Goal: Navigation & Orientation: Understand site structure

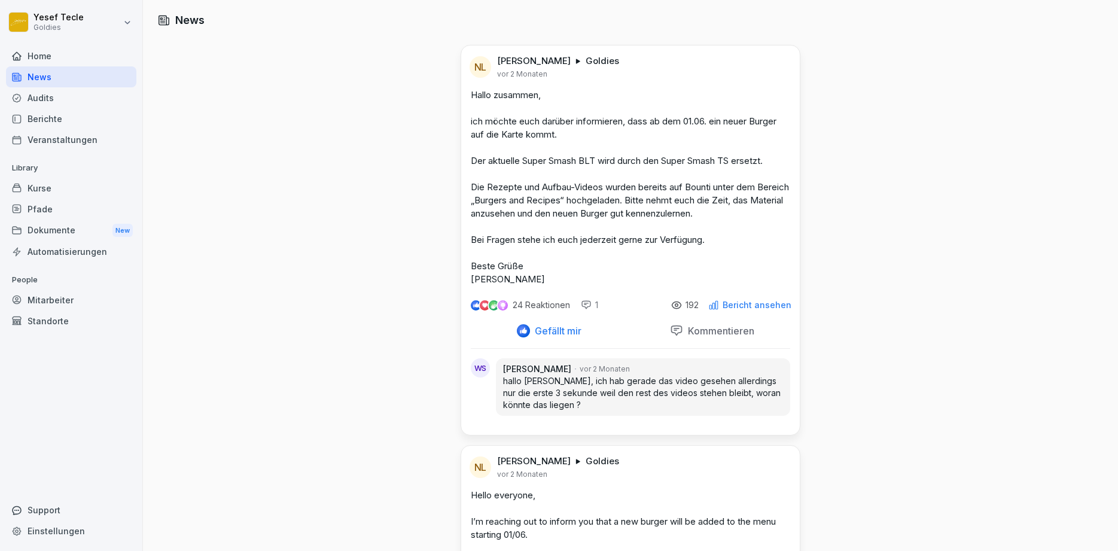
click at [53, 21] on html "Yesef Tecle Goldies Home News Audits Berichte Veranstaltungen Library Kurse Pfa…" at bounding box center [559, 275] width 1118 height 551
click at [28, 57] on icon at bounding box center [29, 54] width 8 height 8
select select "**"
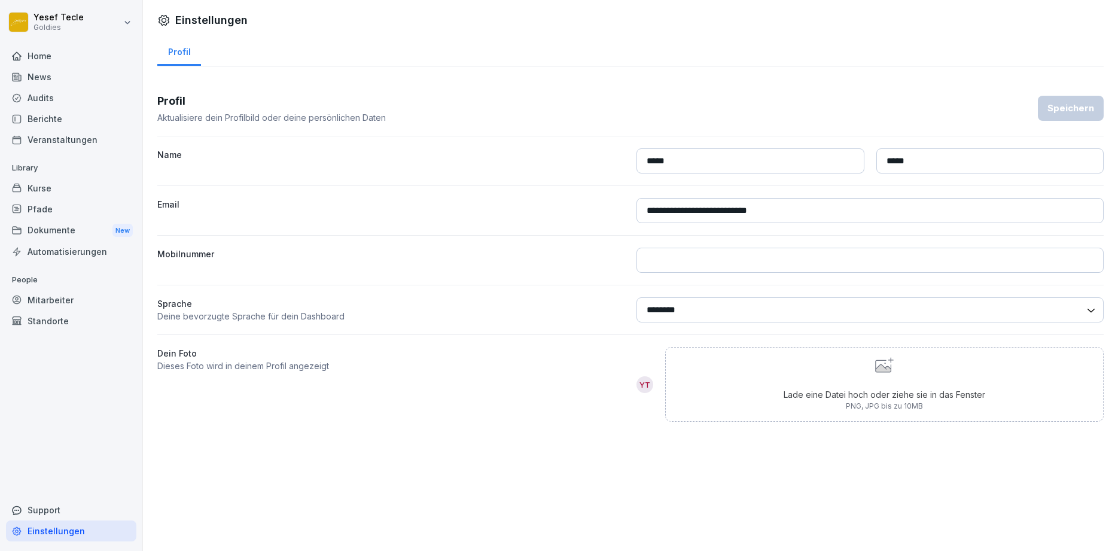
click at [22, 55] on div "Home" at bounding box center [71, 55] width 130 height 21
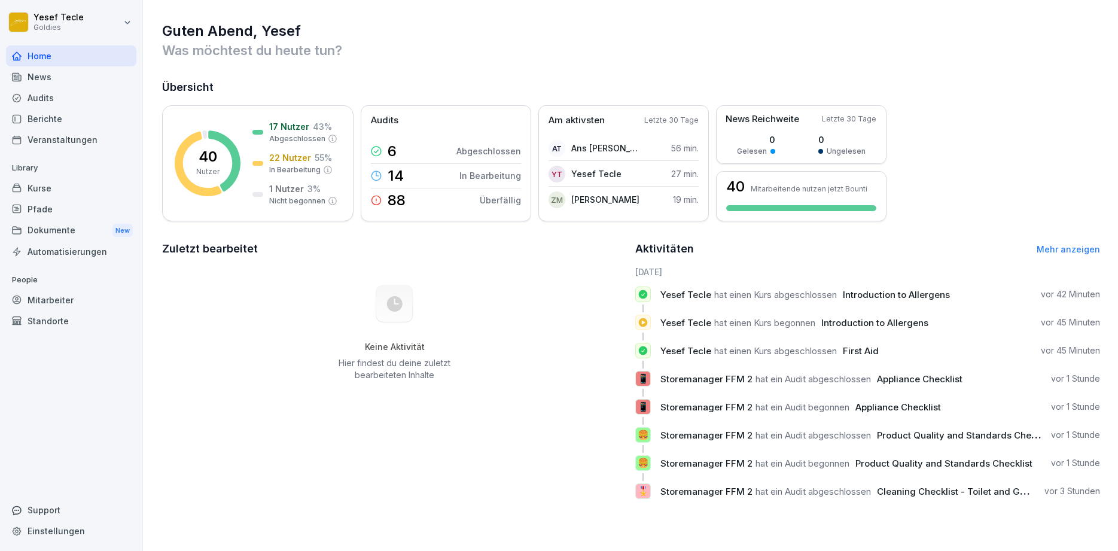
click at [69, 85] on div "News" at bounding box center [71, 76] width 130 height 21
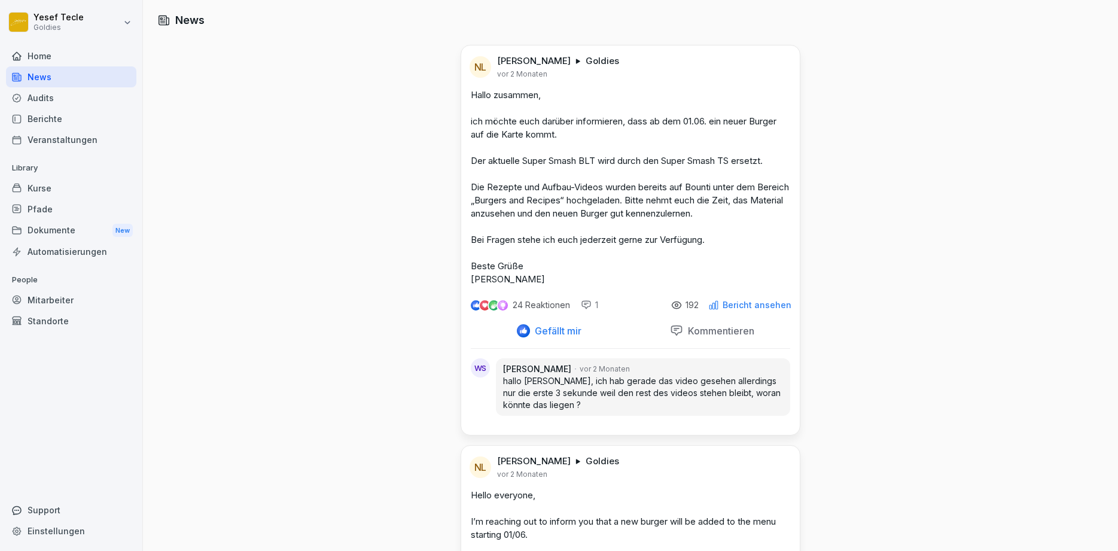
click at [65, 93] on div "Audits" at bounding box center [71, 97] width 130 height 21
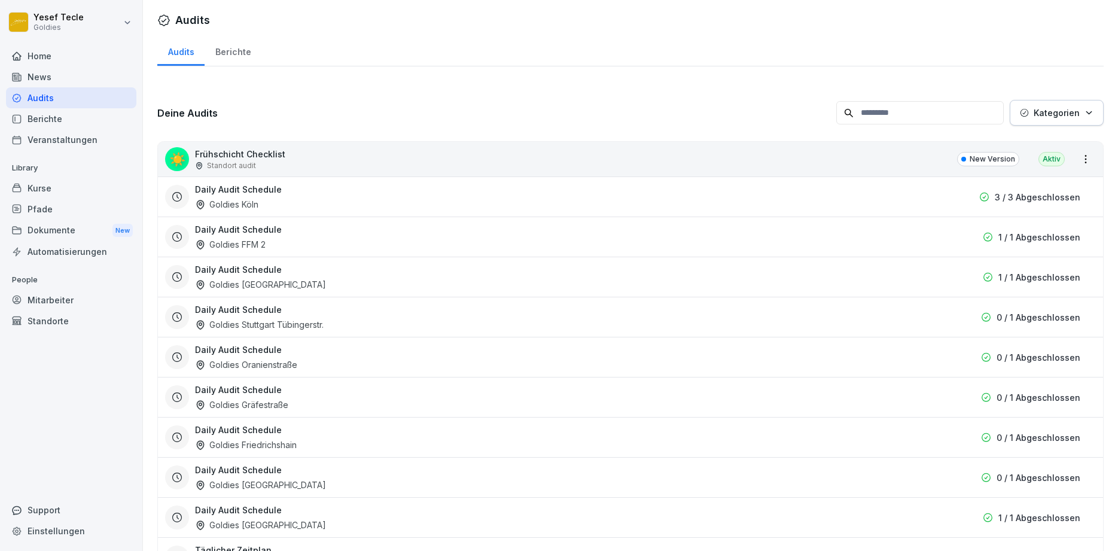
click at [76, 115] on div "Berichte" at bounding box center [71, 118] width 130 height 21
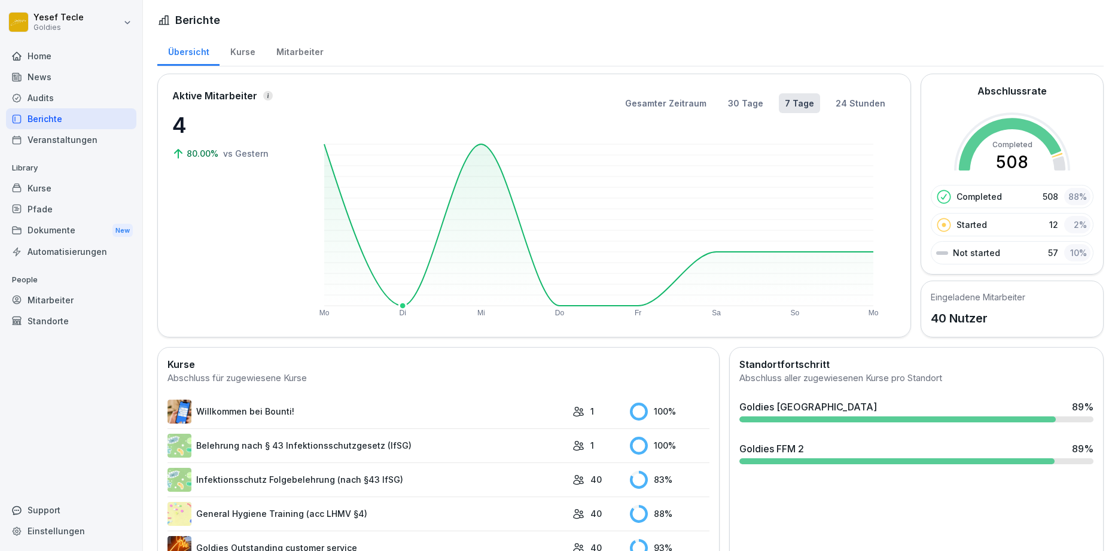
scroll to position [205, 0]
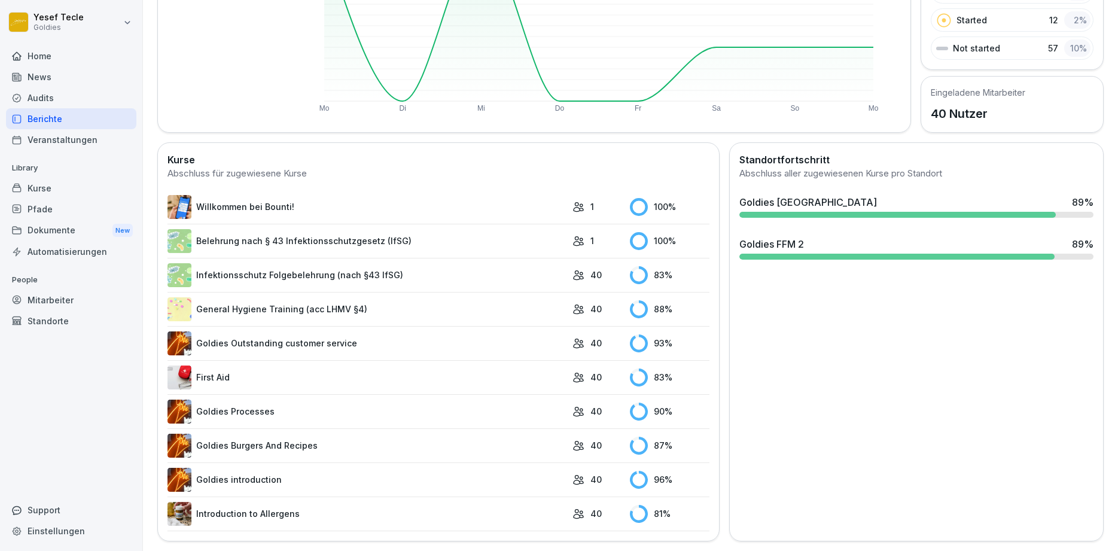
click at [590, 372] on p "40" at bounding box center [595, 377] width 11 height 13
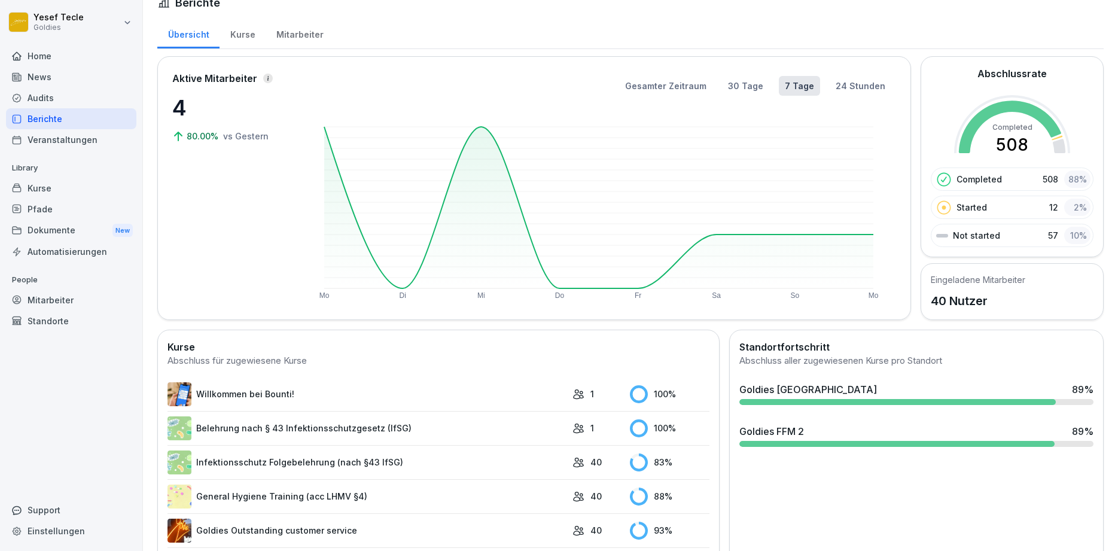
scroll to position [0, 0]
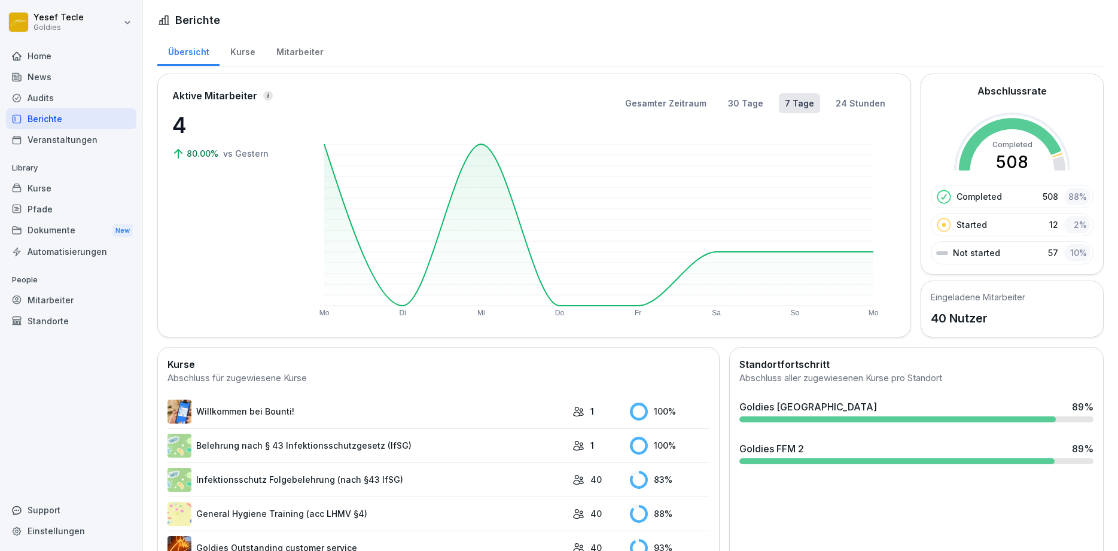
click at [205, 51] on div "Übersicht" at bounding box center [188, 50] width 62 height 30
click at [229, 50] on div "Kurse" at bounding box center [242, 50] width 46 height 30
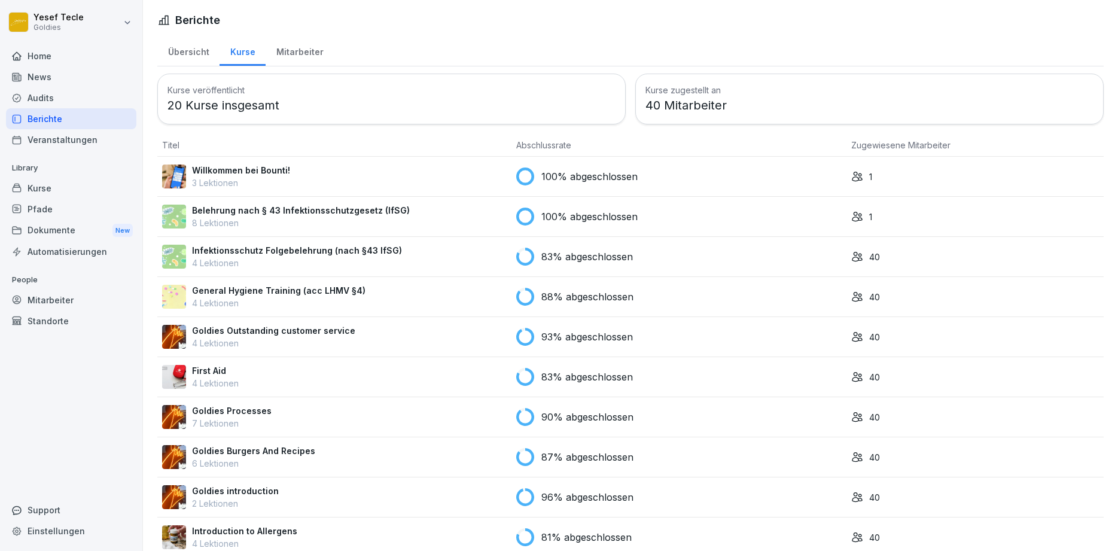
click at [298, 51] on div "Mitarbeiter" at bounding box center [300, 50] width 68 height 30
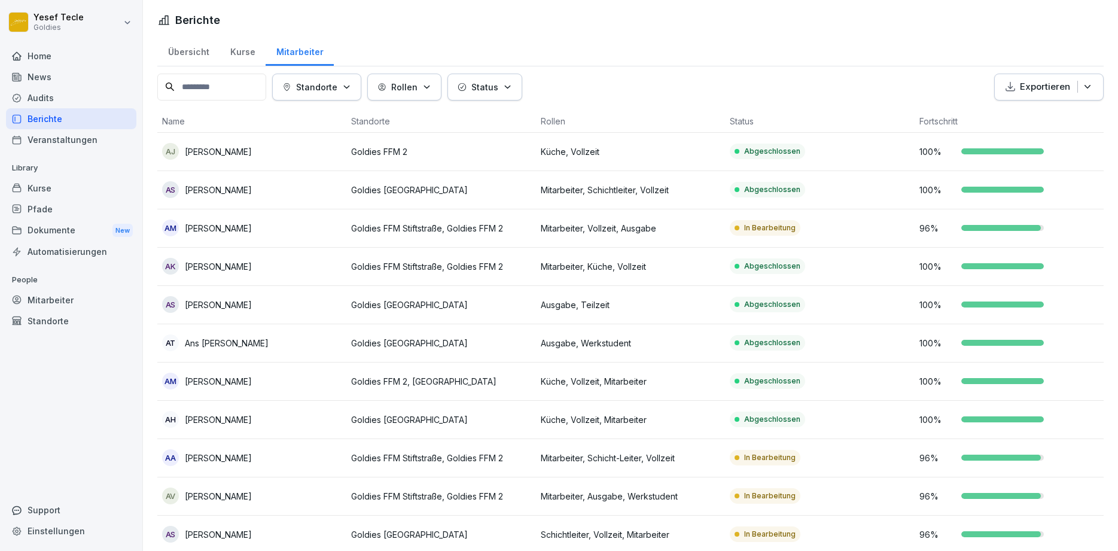
click at [46, 51] on div "Home" at bounding box center [71, 55] width 130 height 21
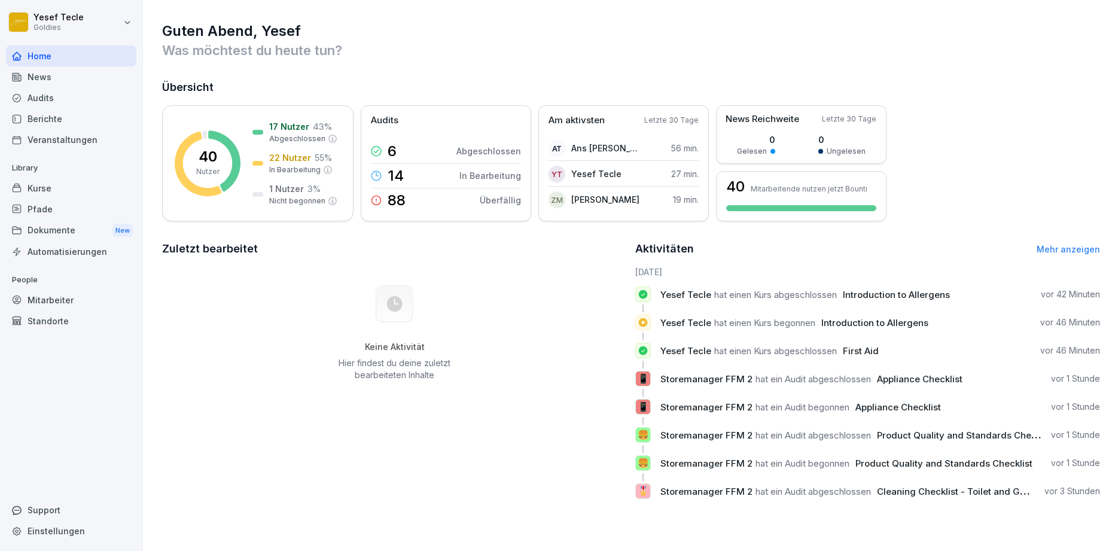
click at [53, 99] on div "Audits" at bounding box center [71, 97] width 130 height 21
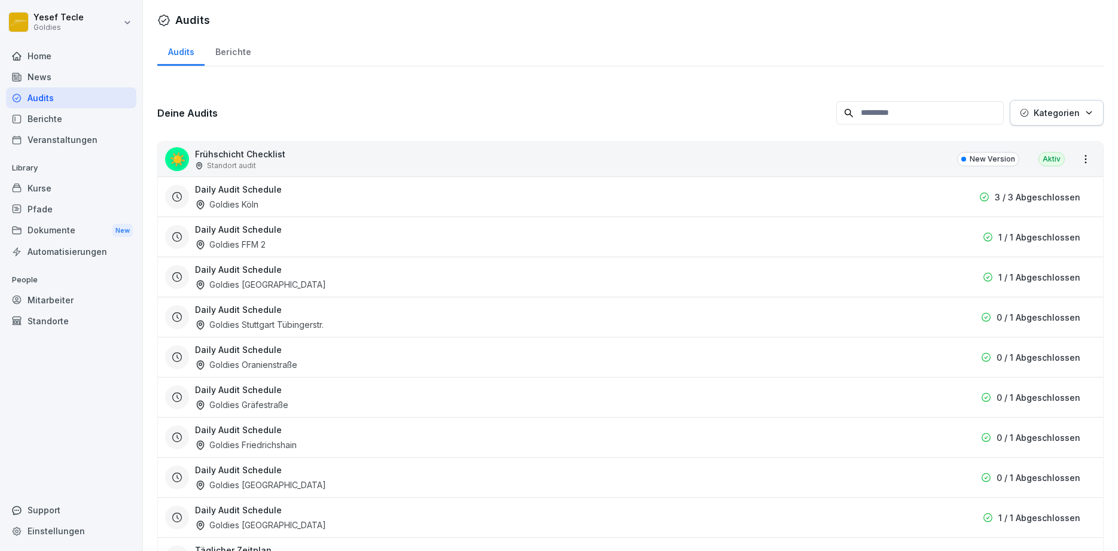
click at [51, 107] on div "Audits" at bounding box center [71, 97] width 130 height 21
